Goal: Task Accomplishment & Management: Manage account settings

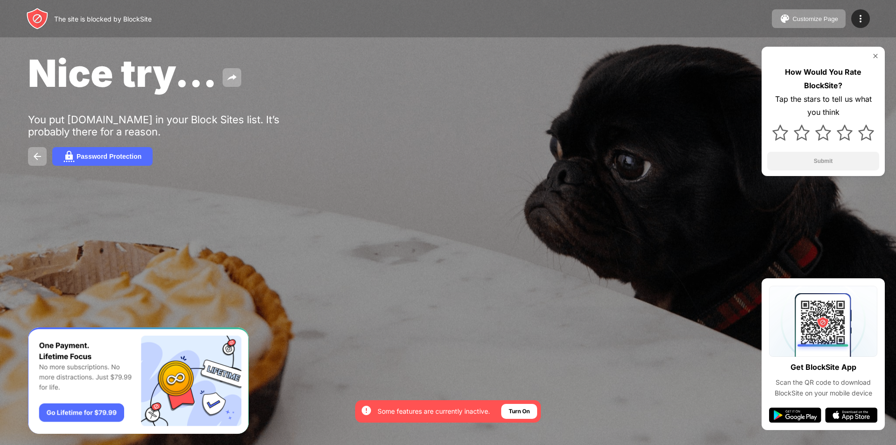
drag, startPoint x: 857, startPoint y: 0, endPoint x: 662, endPoint y: 78, distance: 210.5
click at [661, 85] on div "Nice try..." at bounding box center [364, 72] width 672 height 45
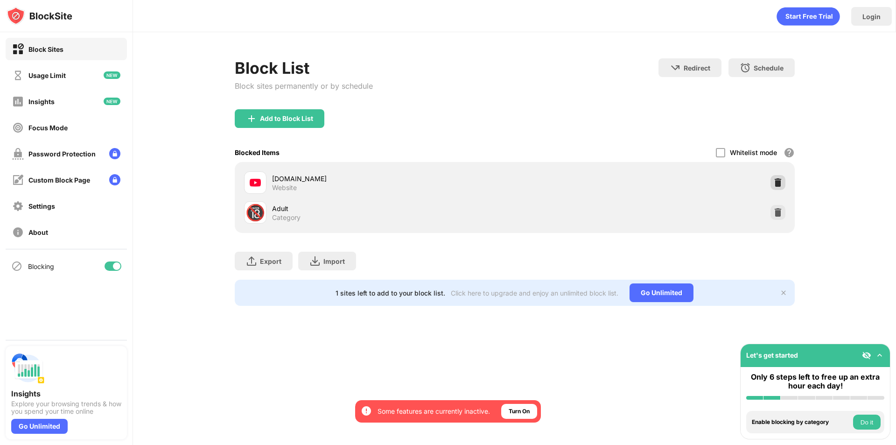
click at [778, 187] on img at bounding box center [777, 182] width 9 height 9
